Goal: Find specific page/section: Find specific page/section

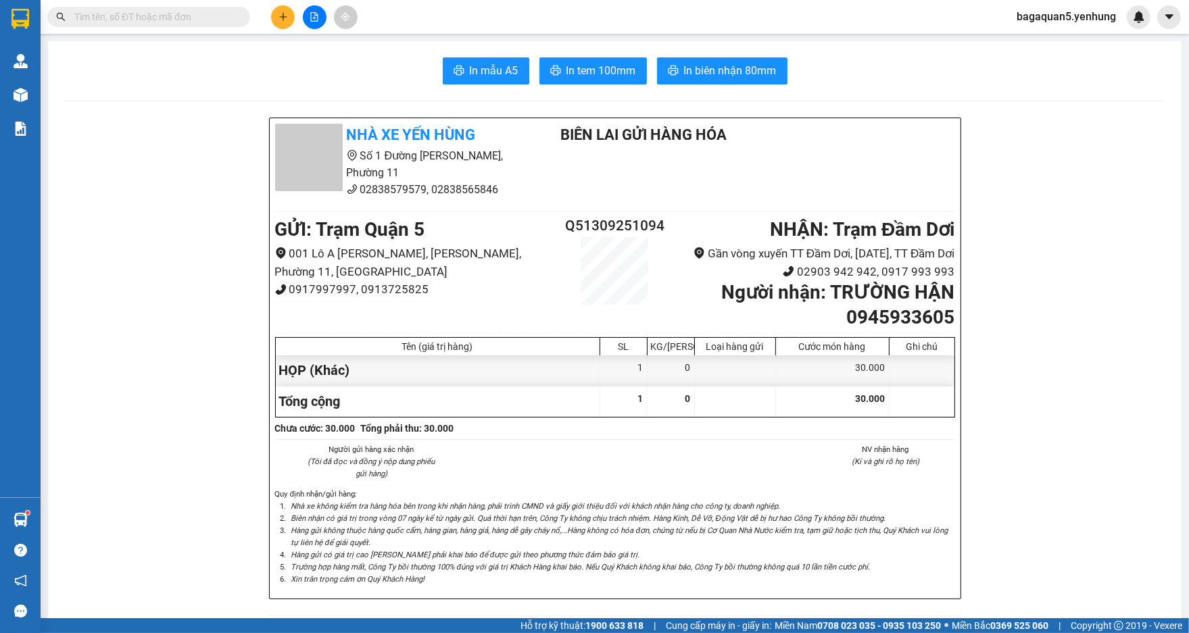
scroll to position [218, 0]
click at [881, 84] on div "In mẫu A5 In tem 100mm In biên nhận 80mm" at bounding box center [614, 70] width 1101 height 27
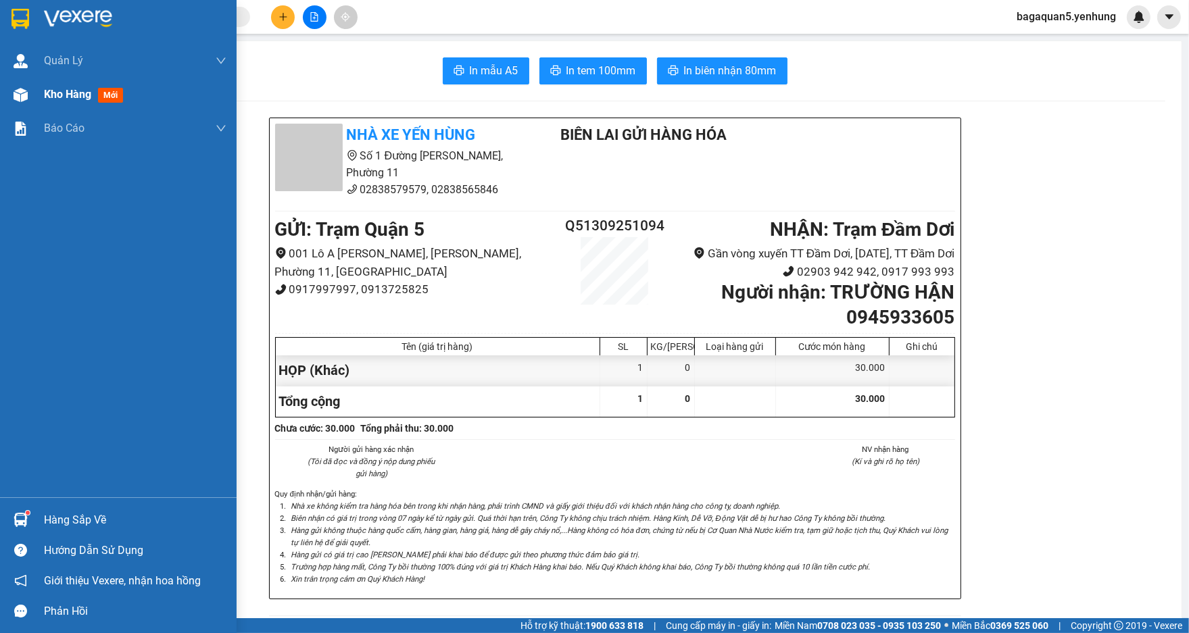
click at [25, 99] on img at bounding box center [21, 95] width 14 height 14
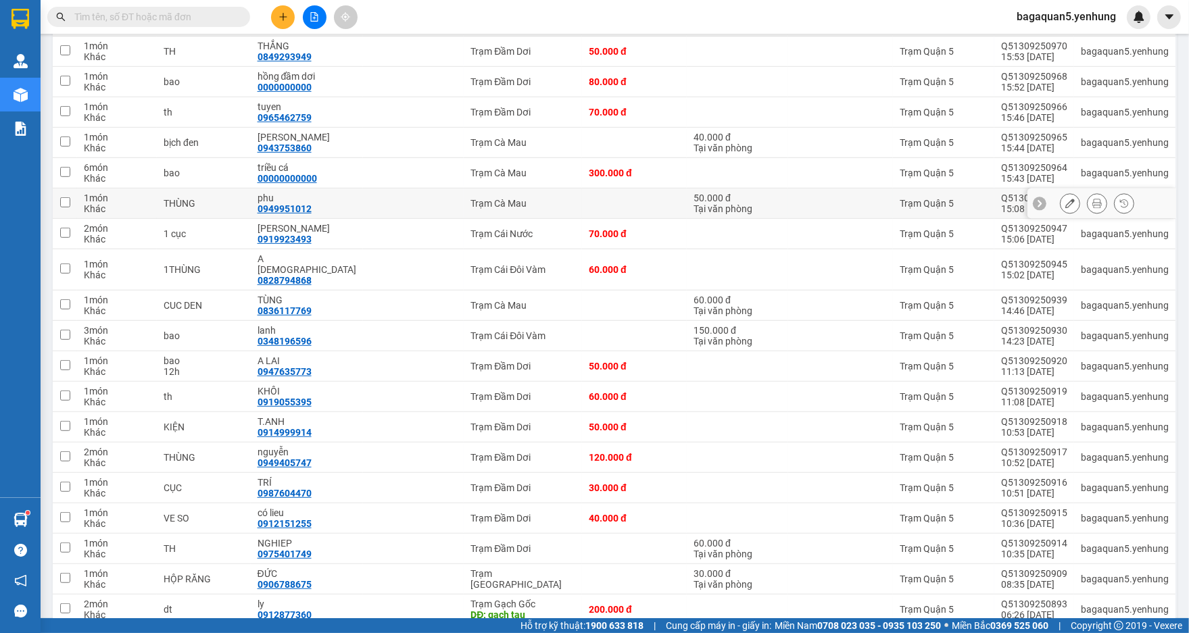
scroll to position [727, 0]
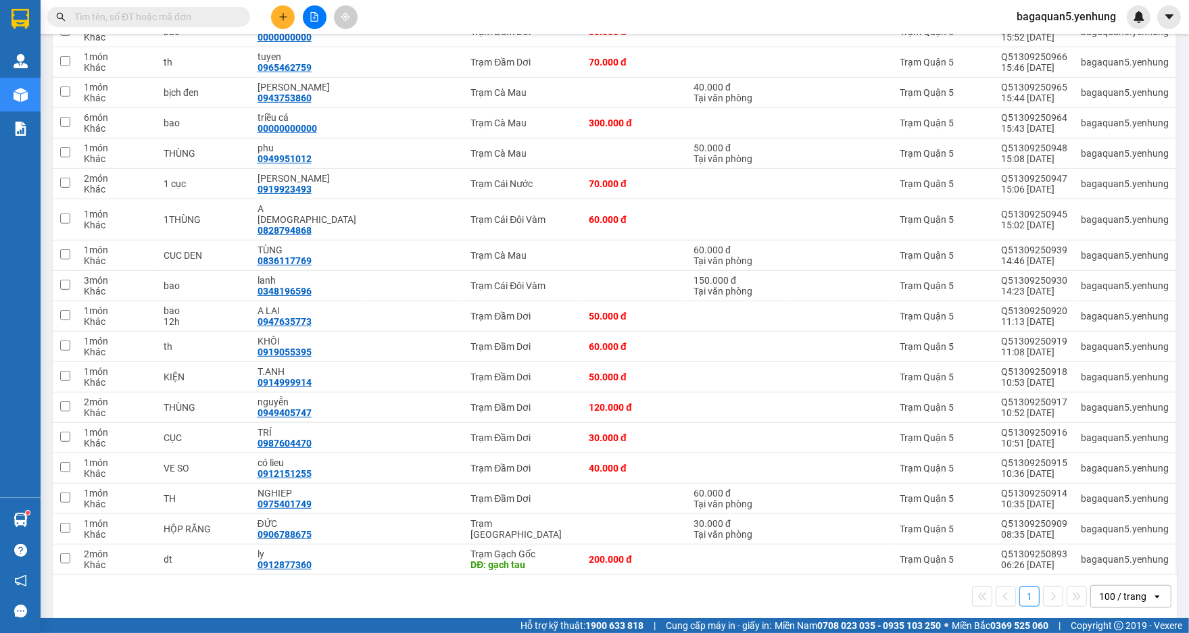
click at [1136, 586] on div "100 / trang" at bounding box center [1121, 597] width 61 height 22
click at [1102, 557] on span "100 / trang" at bounding box center [1115, 556] width 51 height 14
click at [1113, 590] on div "100 / trang" at bounding box center [1122, 597] width 47 height 14
click at [1098, 556] on span "100 / trang" at bounding box center [1115, 556] width 51 height 14
drag, startPoint x: 857, startPoint y: 276, endPoint x: 852, endPoint y: 266, distance: 10.6
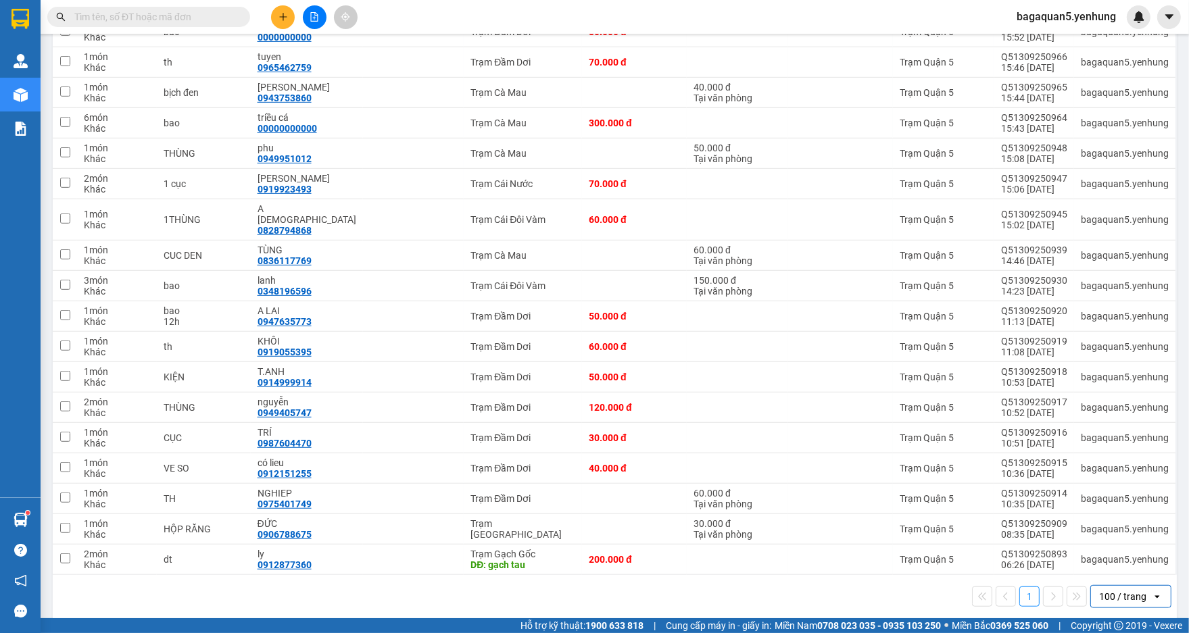
scroll to position [0, 0]
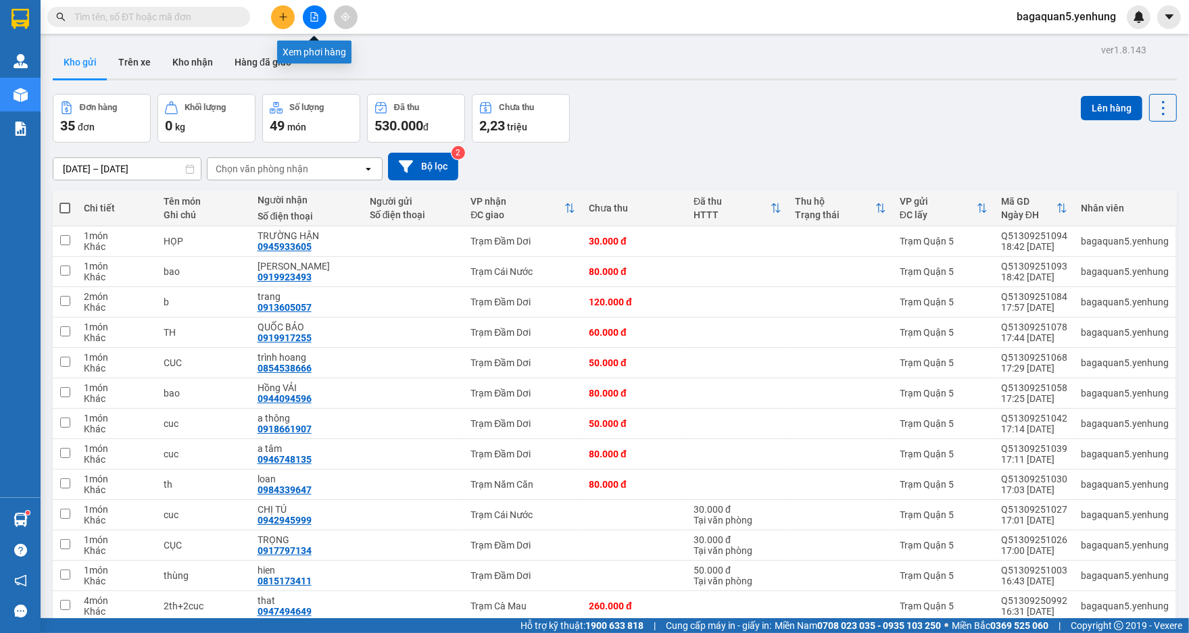
click at [323, 20] on button at bounding box center [315, 17] width 24 height 24
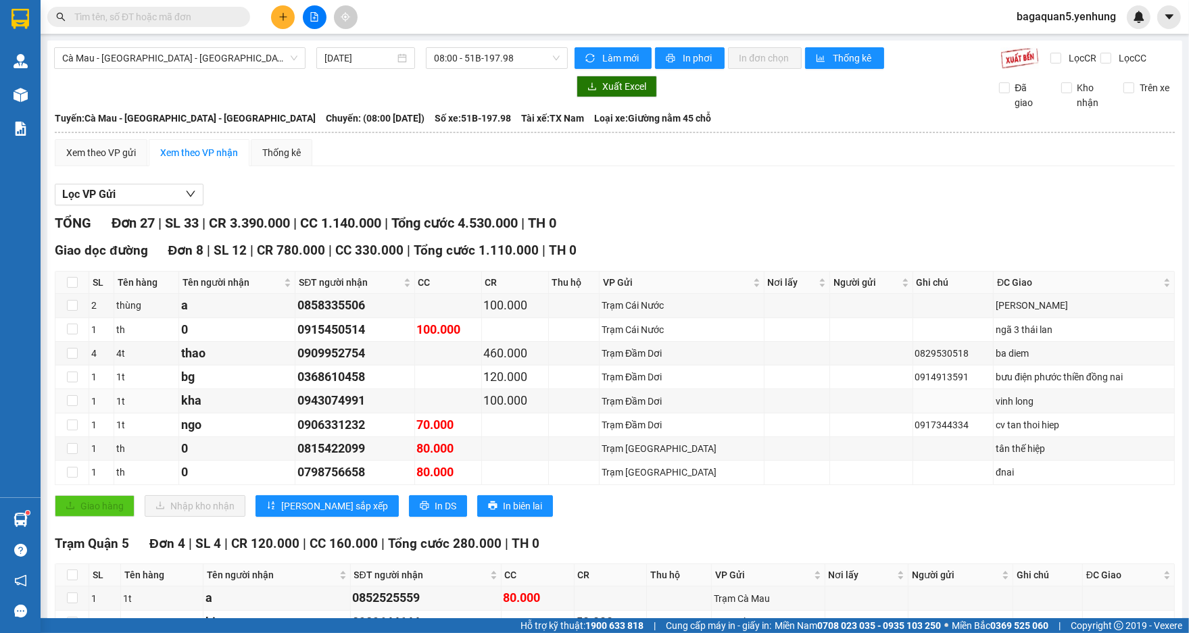
scroll to position [796, 0]
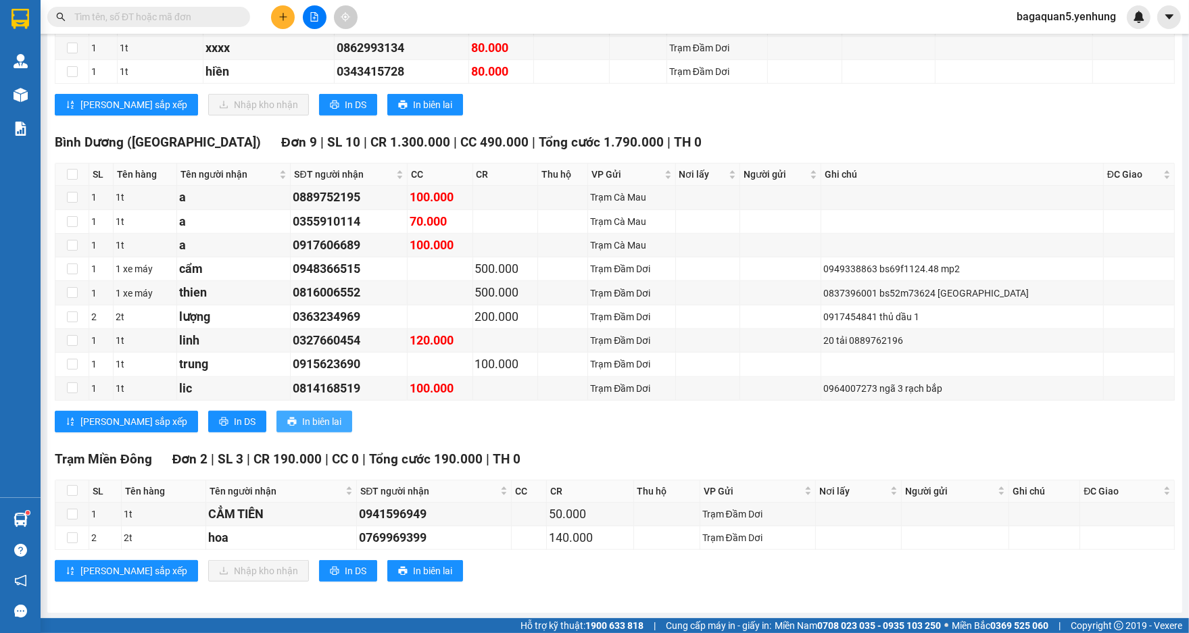
drag, startPoint x: 294, startPoint y: 422, endPoint x: 288, endPoint y: 414, distance: 10.7
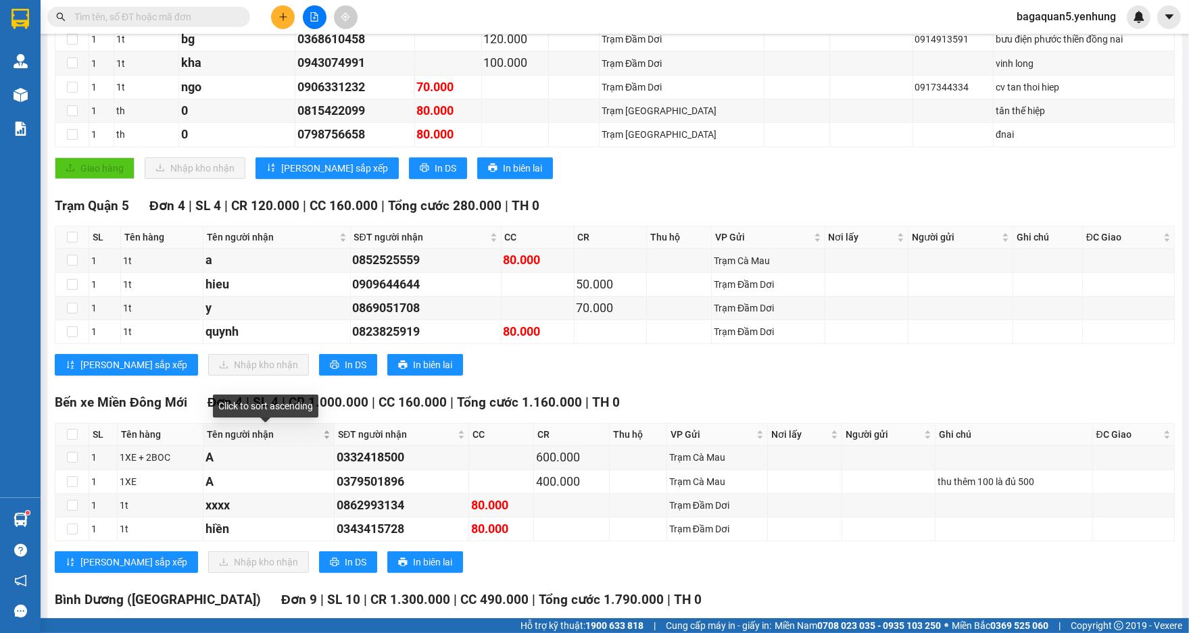
scroll to position [339, 0]
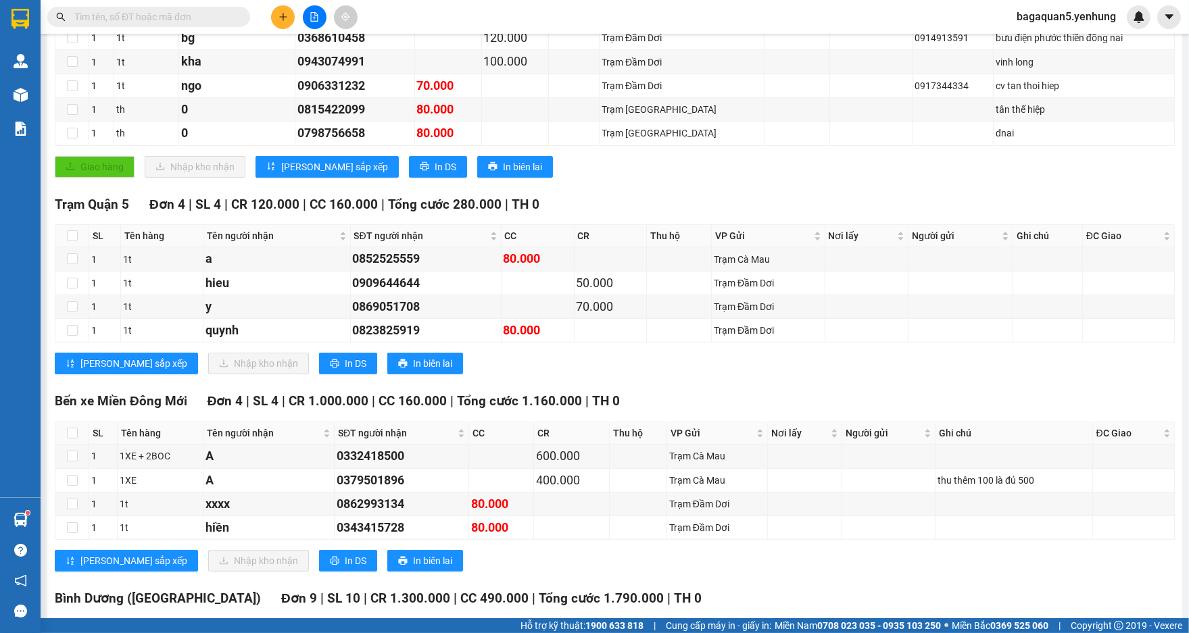
click at [303, 18] on div at bounding box center [314, 17] width 101 height 24
click at [304, 18] on button at bounding box center [315, 17] width 24 height 24
click at [307, 15] on button at bounding box center [315, 17] width 24 height 24
click at [305, 14] on button at bounding box center [315, 17] width 24 height 24
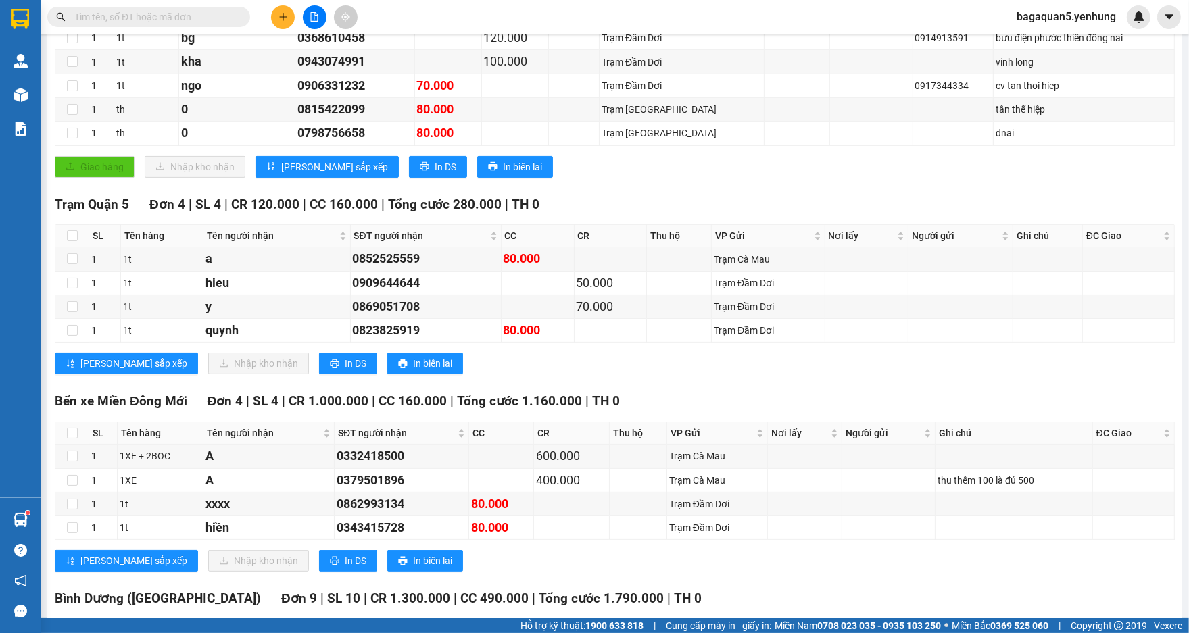
click at [305, 14] on button at bounding box center [315, 17] width 24 height 24
click at [307, 14] on button at bounding box center [315, 17] width 24 height 24
click at [308, 14] on button at bounding box center [315, 17] width 24 height 24
drag, startPoint x: 43, startPoint y: 93, endPoint x: 22, endPoint y: 101, distance: 22.2
click at [39, 93] on section "Kết quả tìm kiếm ( 0 ) Bộ lọc No Data bagaquan5.yenhung Quản [PERSON_NAME] lý k…" at bounding box center [594, 316] width 1189 height 633
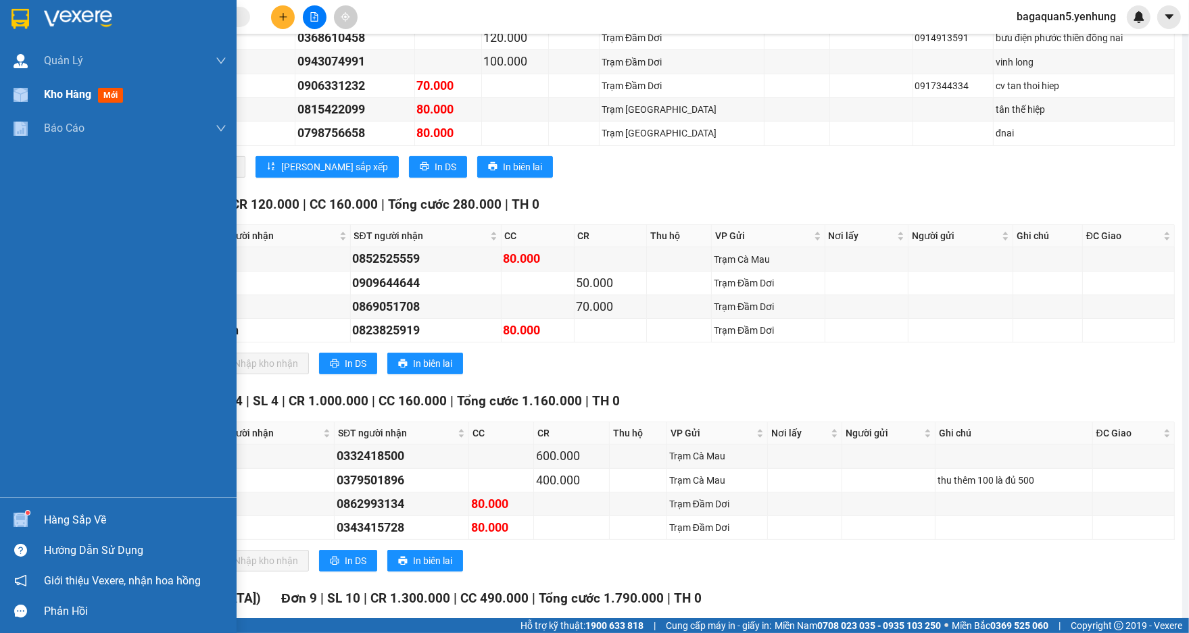
click at [22, 101] on img at bounding box center [21, 95] width 14 height 14
click at [28, 97] on div at bounding box center [21, 95] width 24 height 24
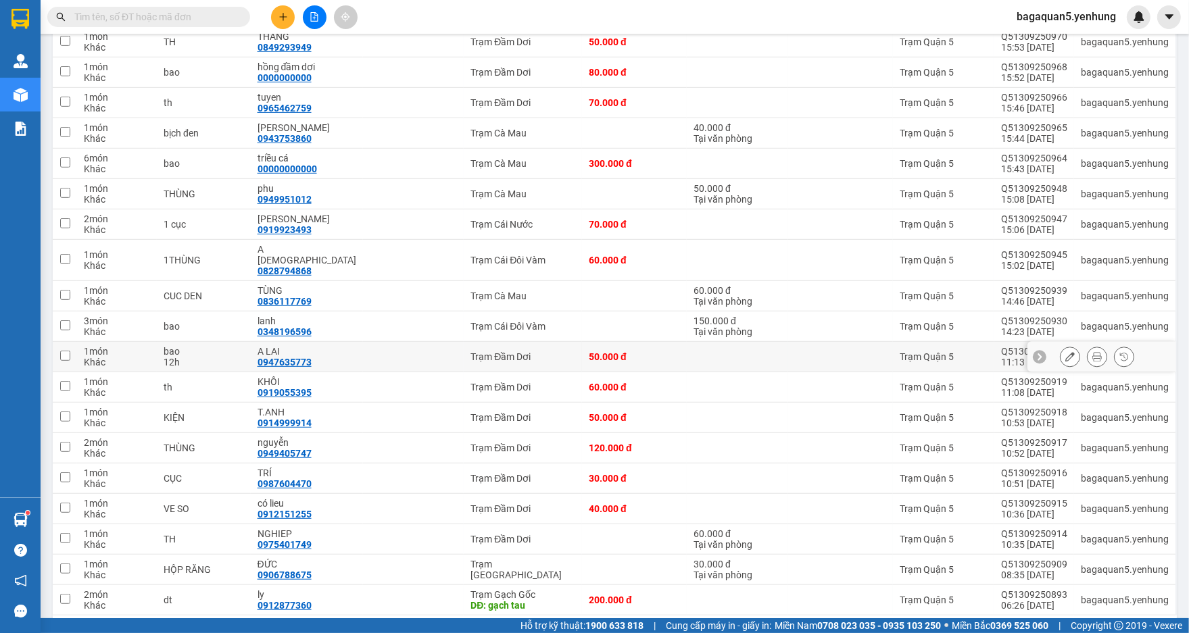
scroll to position [727, 0]
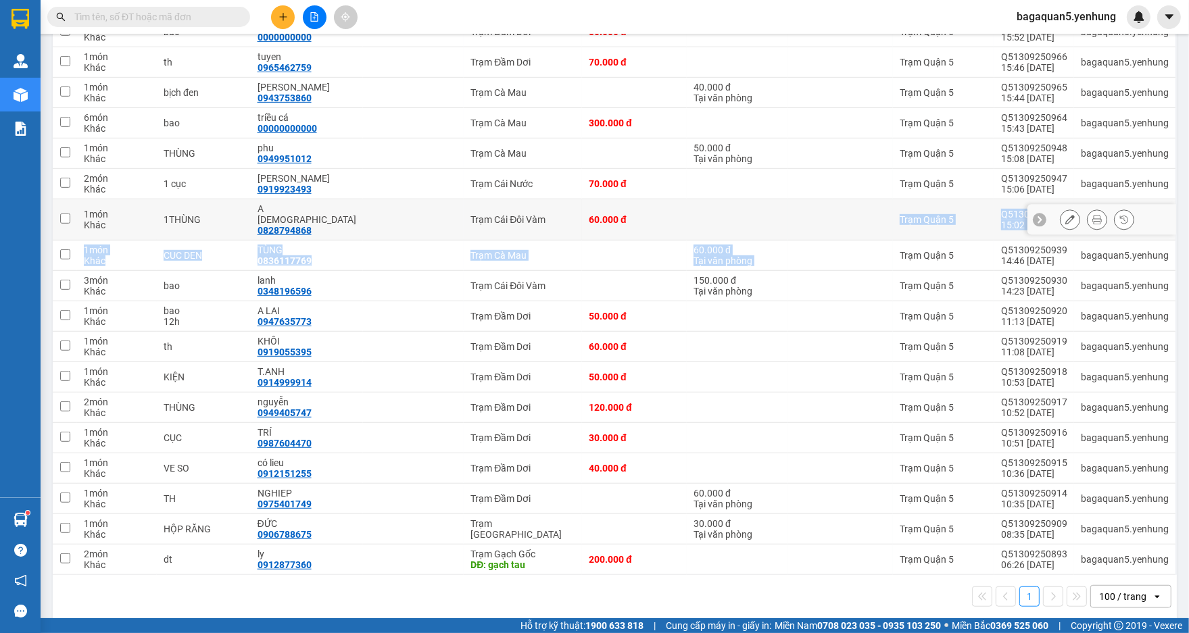
click at [780, 225] on tbody "1 món Khác HỌP TRƯỜNG HẬN 0945933605 Trạm Đầm Dơi 30.000 đ Trạm Quận 5 Q5130925…" at bounding box center [615, 37] width 1124 height 1075
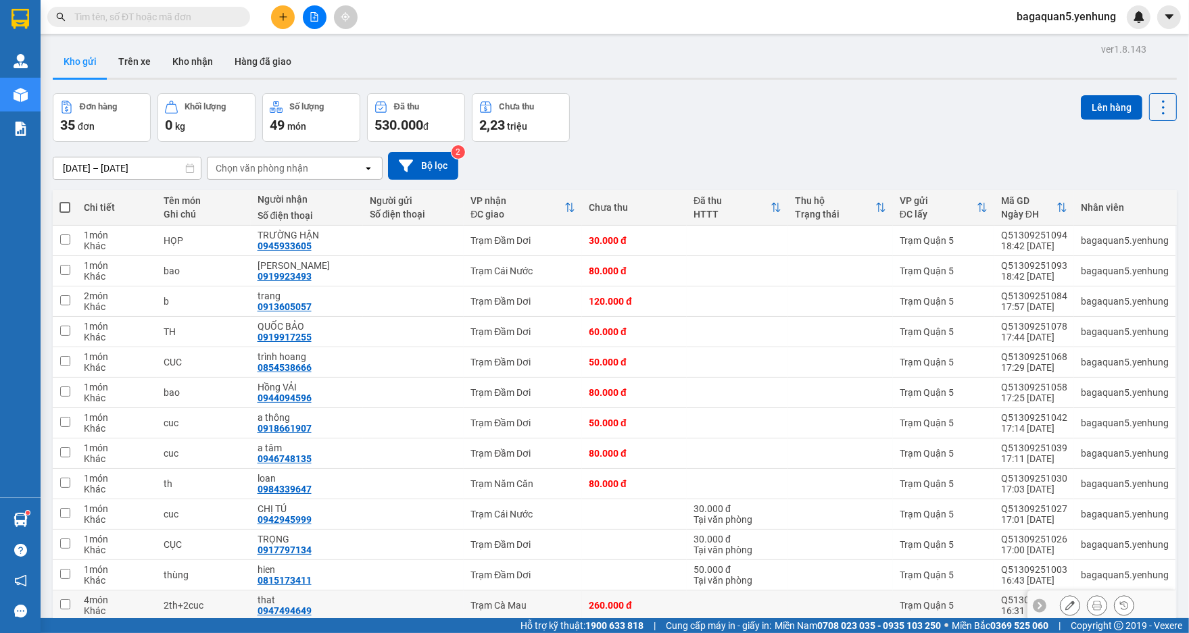
scroll to position [0, 0]
